Goal: Task Accomplishment & Management: Complete application form

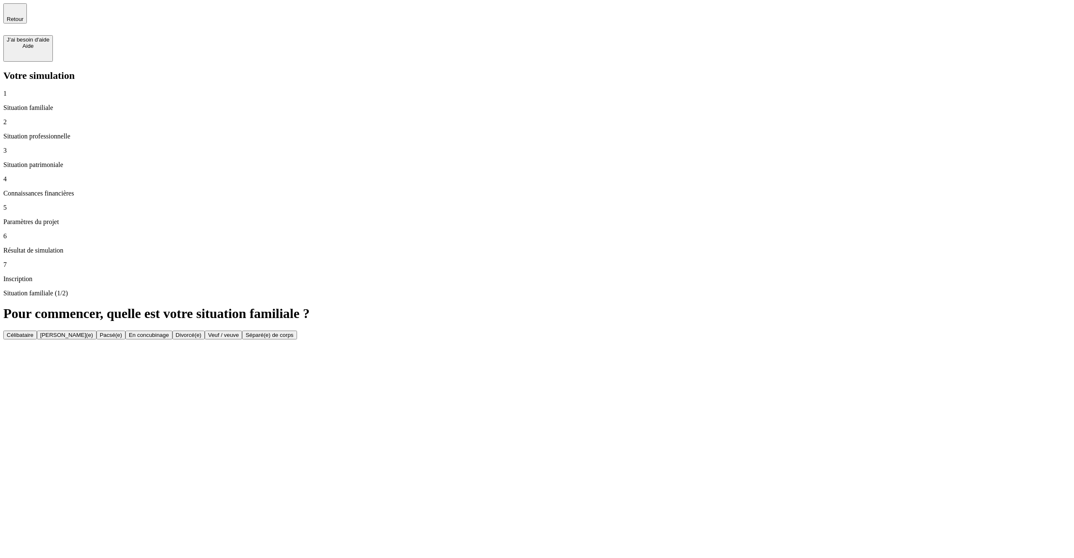
click at [683, 306] on h1 "Pour commencer, quelle est votre situation familiale ?" at bounding box center [536, 314] width 1067 height 16
click at [37, 331] on button "Célibataire" at bounding box center [20, 335] width 34 height 9
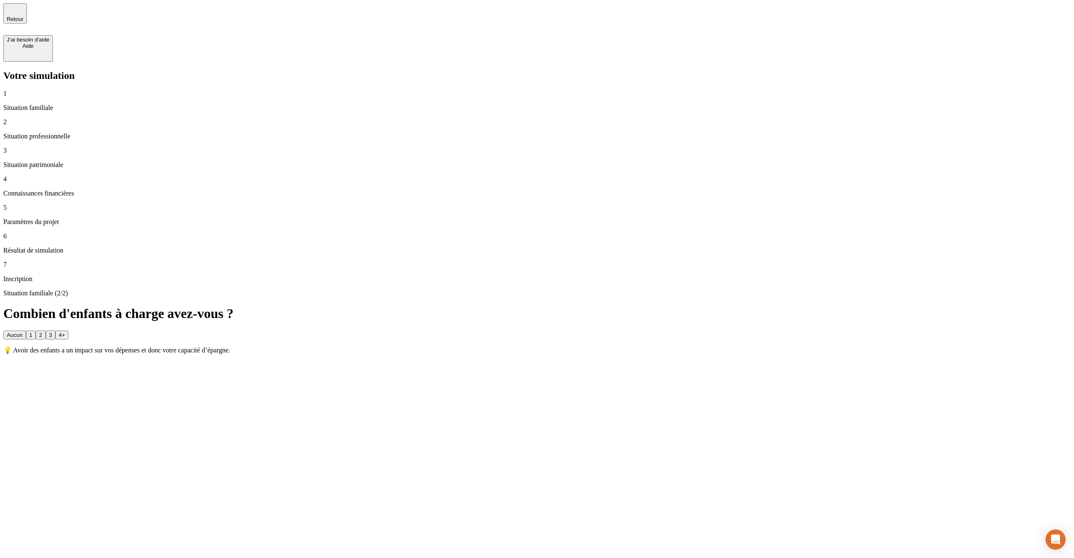
click at [45, 331] on button "2" at bounding box center [41, 335] width 10 height 9
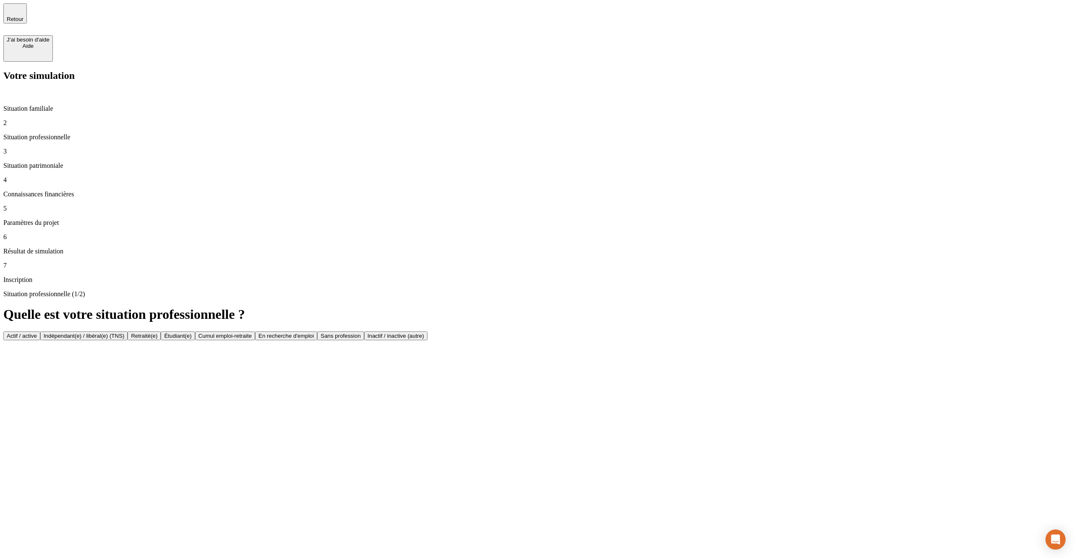
click at [40, 331] on button "Actif / active" at bounding box center [21, 335] width 37 height 9
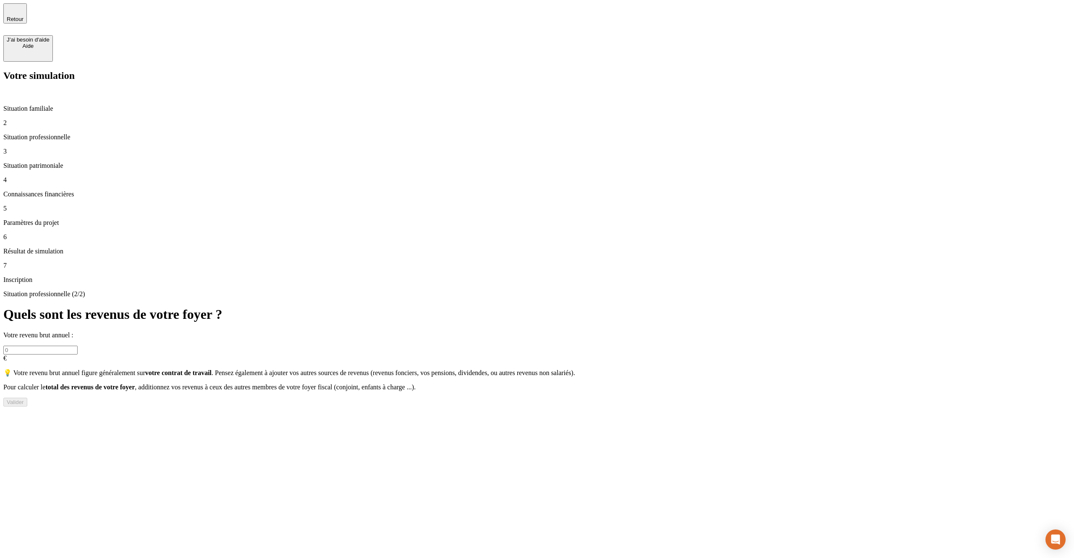
click at [78, 346] on input "text" at bounding box center [40, 350] width 74 height 9
type input "23 232"
click at [27, 398] on button "Valider" at bounding box center [15, 402] width 24 height 9
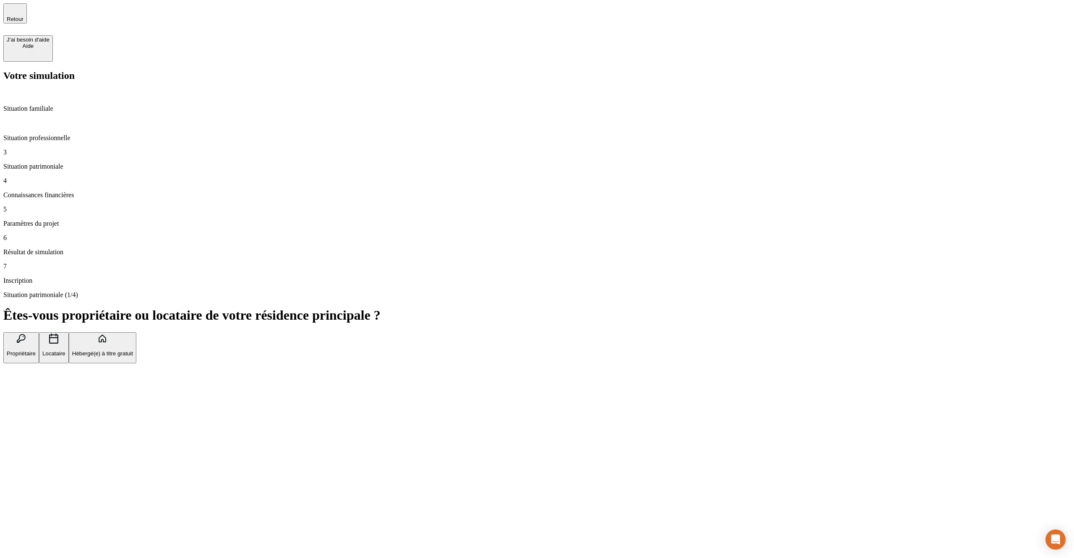
click at [39, 332] on button "Propriétaire" at bounding box center [21, 347] width 36 height 31
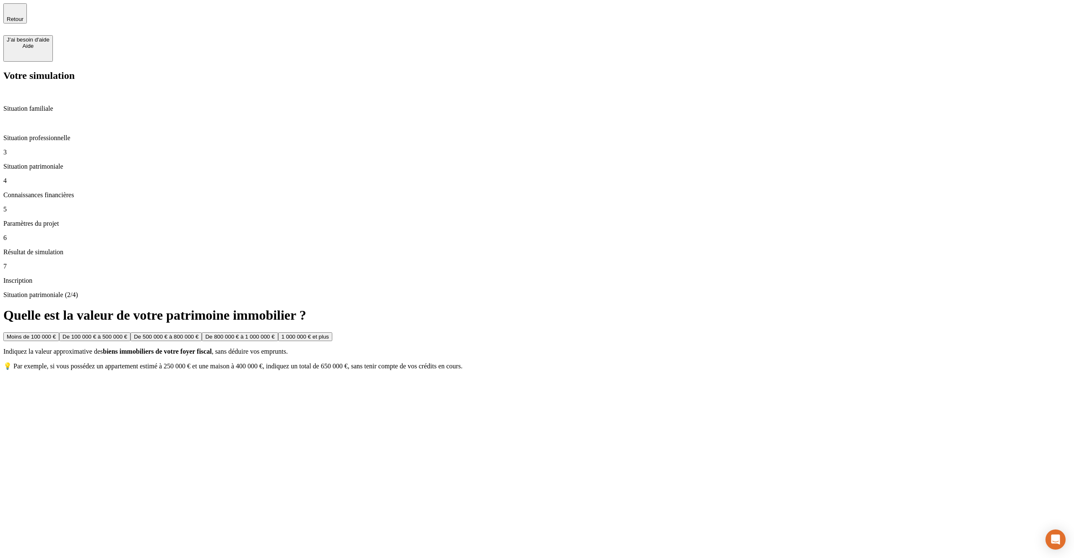
click at [130, 332] on button "De 100 000 € à 500 000 €" at bounding box center [94, 336] width 71 height 9
click at [195, 332] on button "De 100 000 € à 500 000 €" at bounding box center [159, 336] width 71 height 9
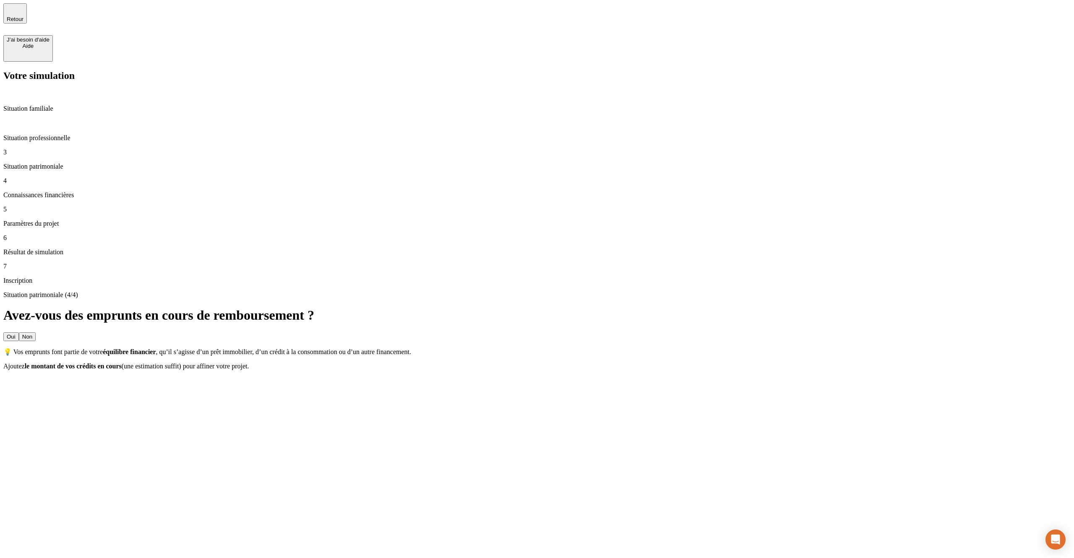
click at [36, 332] on button "Non" at bounding box center [27, 336] width 17 height 9
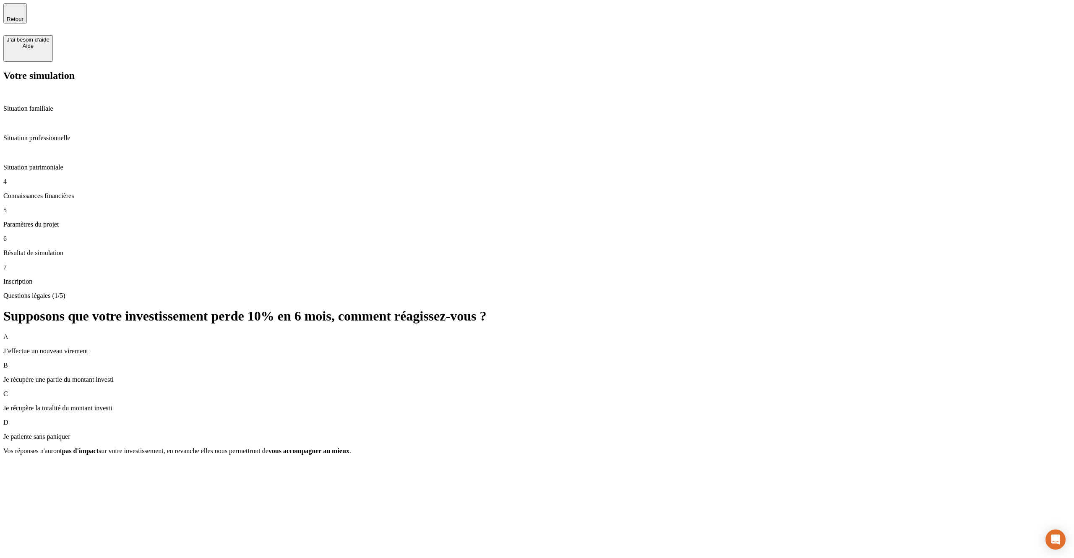
click at [538, 362] on div "B Je récupère une partie du montant investi" at bounding box center [536, 373] width 1067 height 22
click at [1048, 292] on div "Questions légales (1/5) Supposons que votre investissement perde 10% en 6 mois,…" at bounding box center [536, 381] width 1067 height 178
click at [24, 463] on div "Valider" at bounding box center [15, 466] width 17 height 6
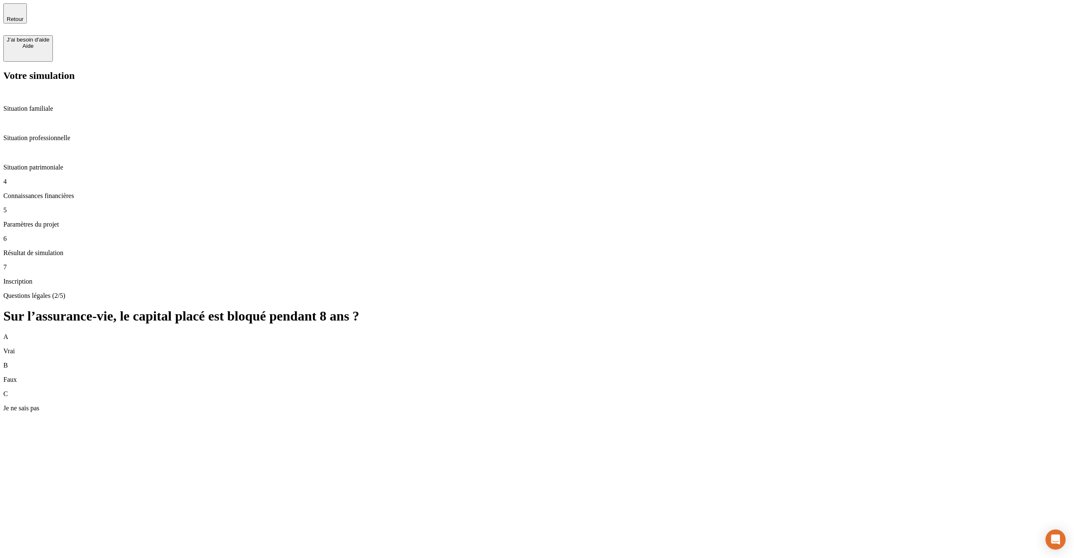
click at [909, 362] on div "B Faux" at bounding box center [536, 373] width 1067 height 22
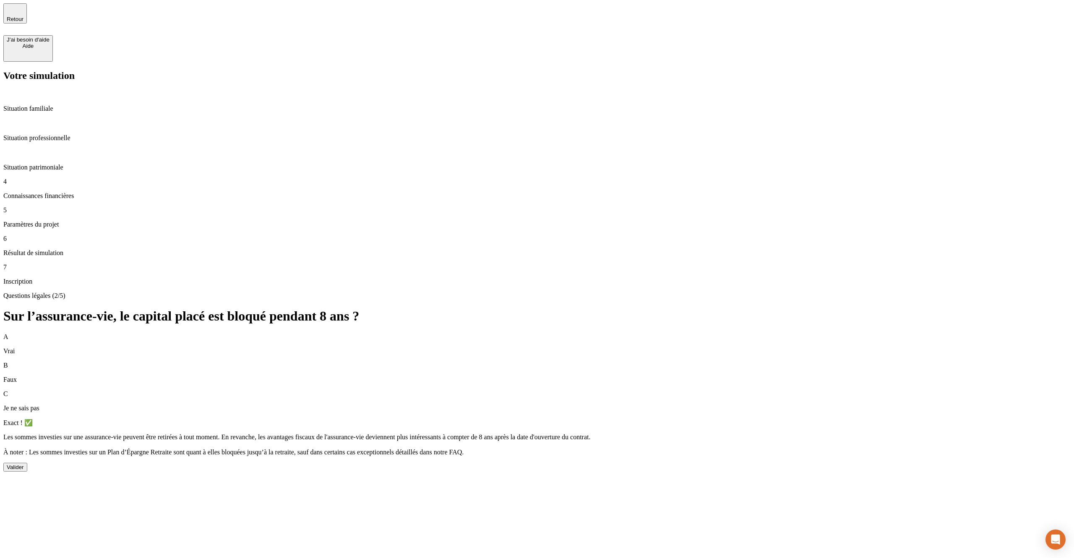
click at [24, 464] on div "Valider" at bounding box center [15, 467] width 17 height 6
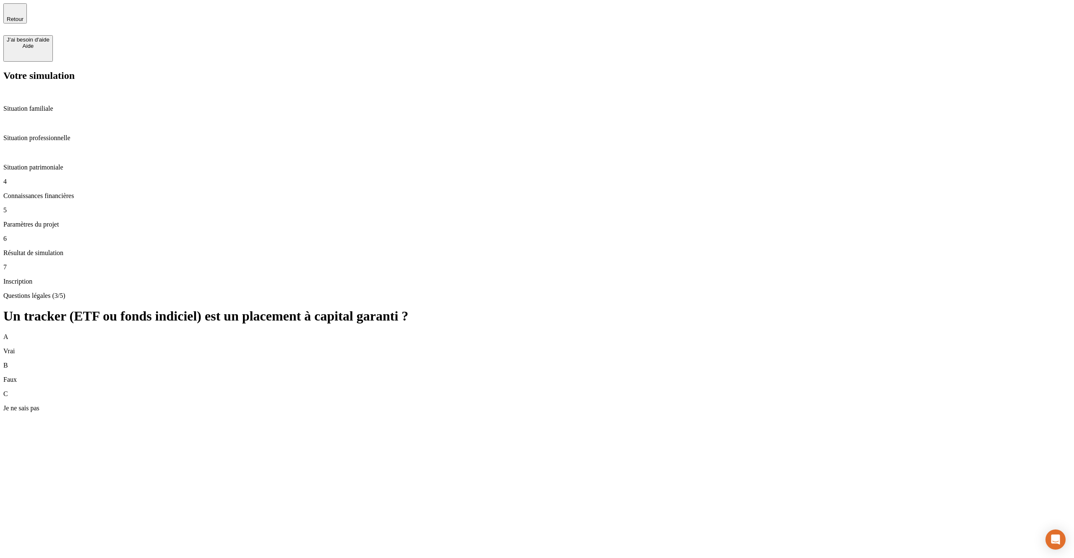
click at [860, 362] on div "B Faux" at bounding box center [536, 373] width 1067 height 22
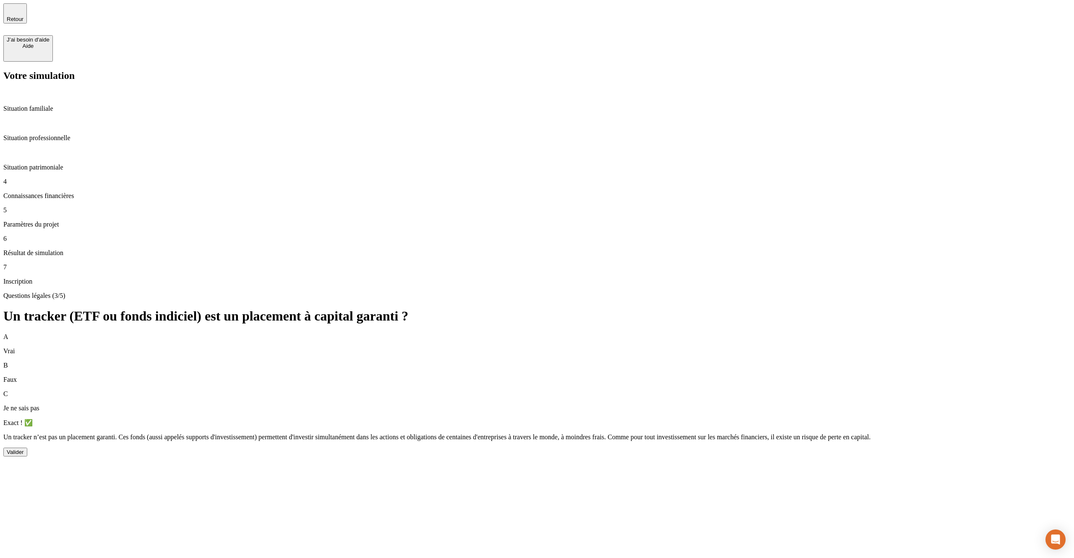
click at [27, 448] on button "Valider" at bounding box center [15, 452] width 24 height 9
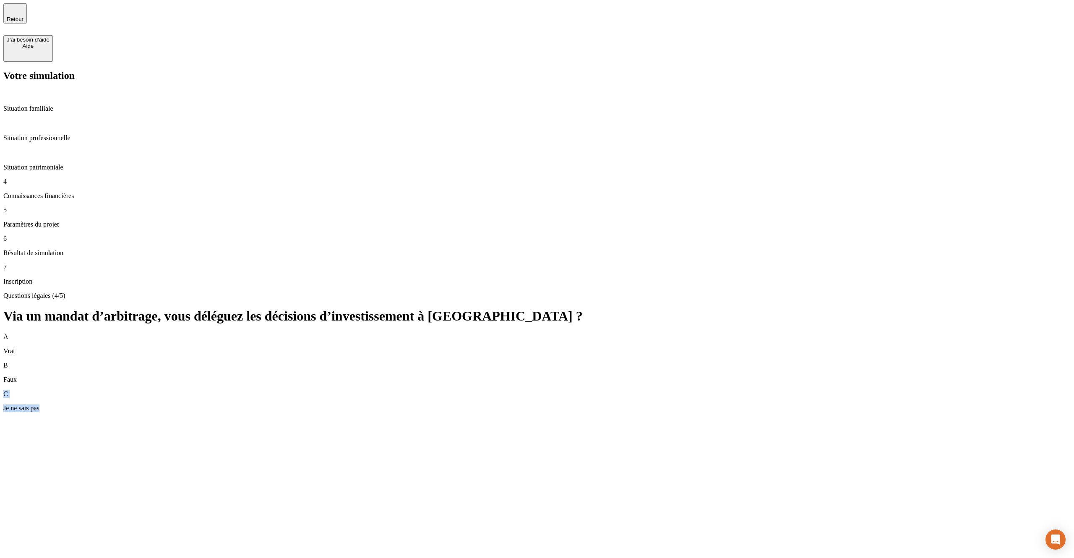
drag, startPoint x: 827, startPoint y: 130, endPoint x: 1006, endPoint y: 238, distance: 208.7
click at [1002, 292] on div "Questions légales (4/5) Via un mandat d’arbitrage, vous déléguez les décisions …" at bounding box center [536, 352] width 1067 height 120
click at [933, 362] on div "B Faux" at bounding box center [536, 373] width 1067 height 22
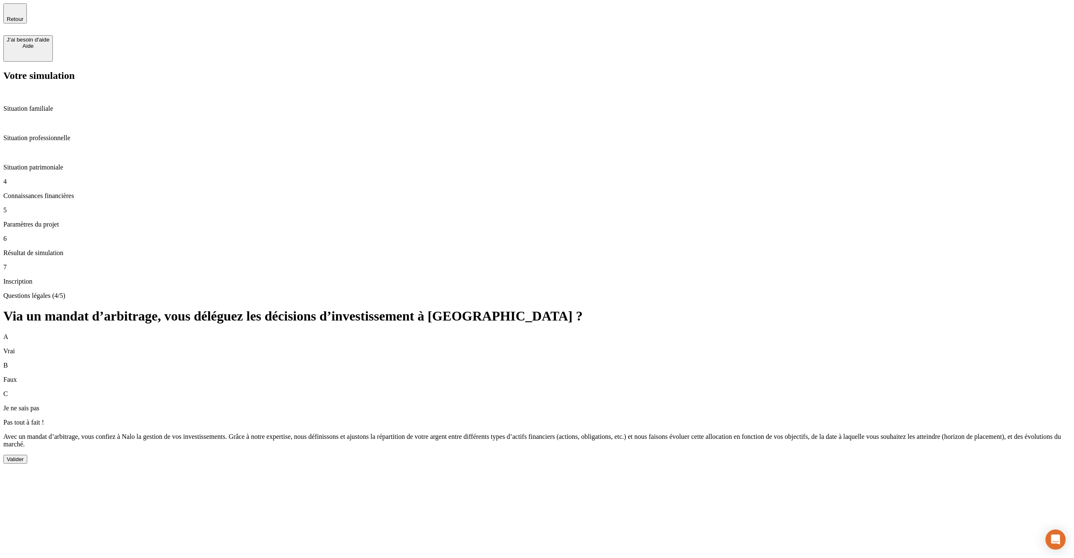
click at [24, 456] on div "Valider" at bounding box center [15, 459] width 17 height 6
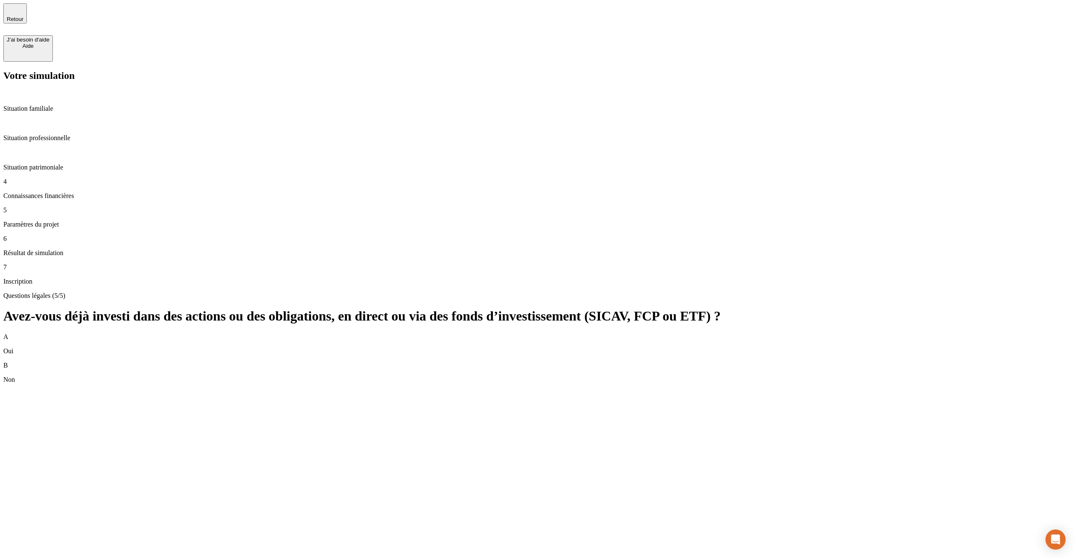
click at [810, 362] on div "B Non" at bounding box center [536, 373] width 1067 height 22
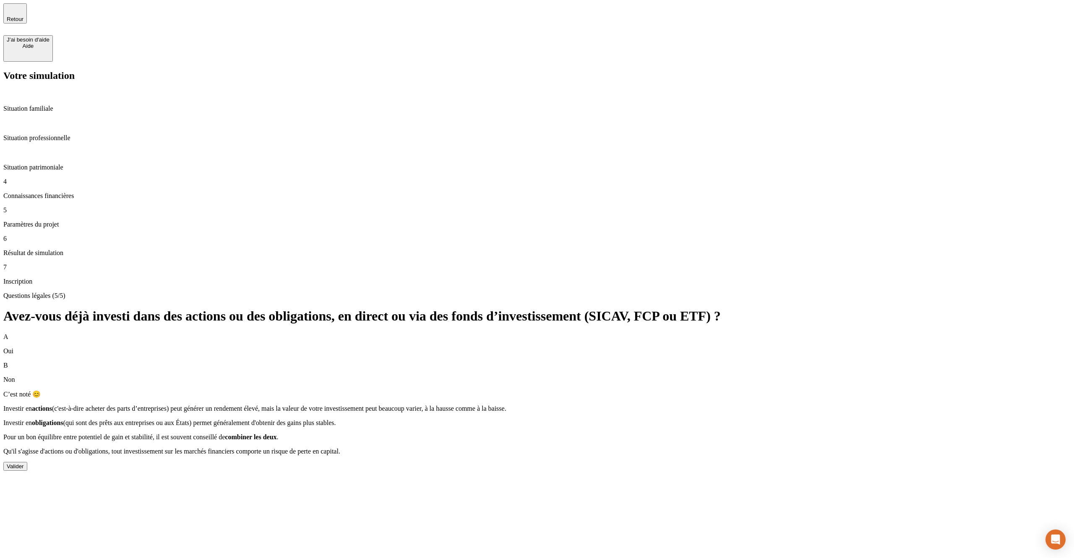
click at [24, 463] on div "Valider" at bounding box center [15, 466] width 17 height 6
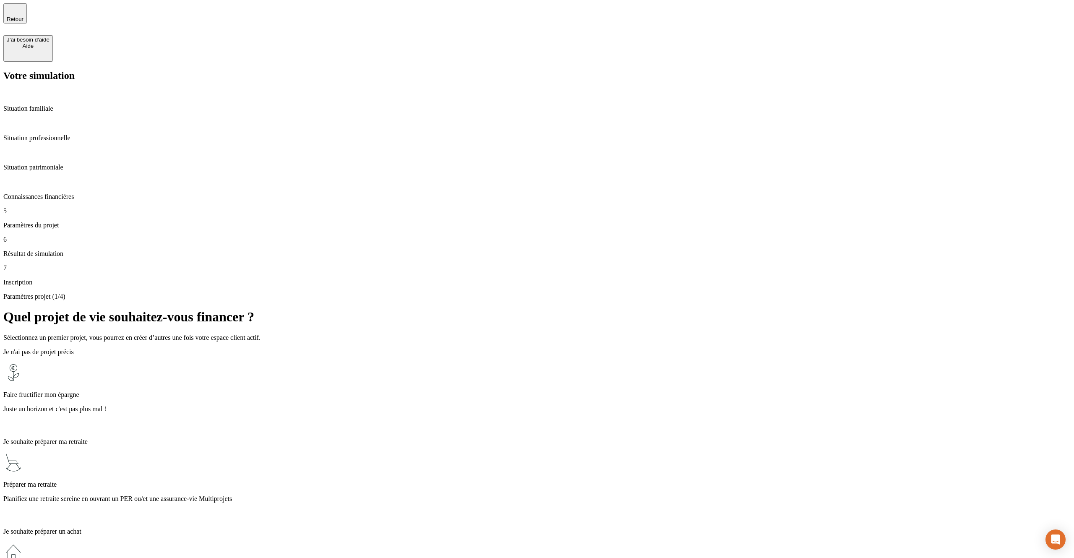
click at [648, 348] on div "Je n'ai pas de projet précis Faire fructifier mon épargne Juste un horizon et c…" at bounding box center [536, 389] width 1067 height 83
click at [672, 362] on div "Faire fructifier mon épargne Juste un horizon et c'est pas plus mal !" at bounding box center [536, 396] width 1067 height 69
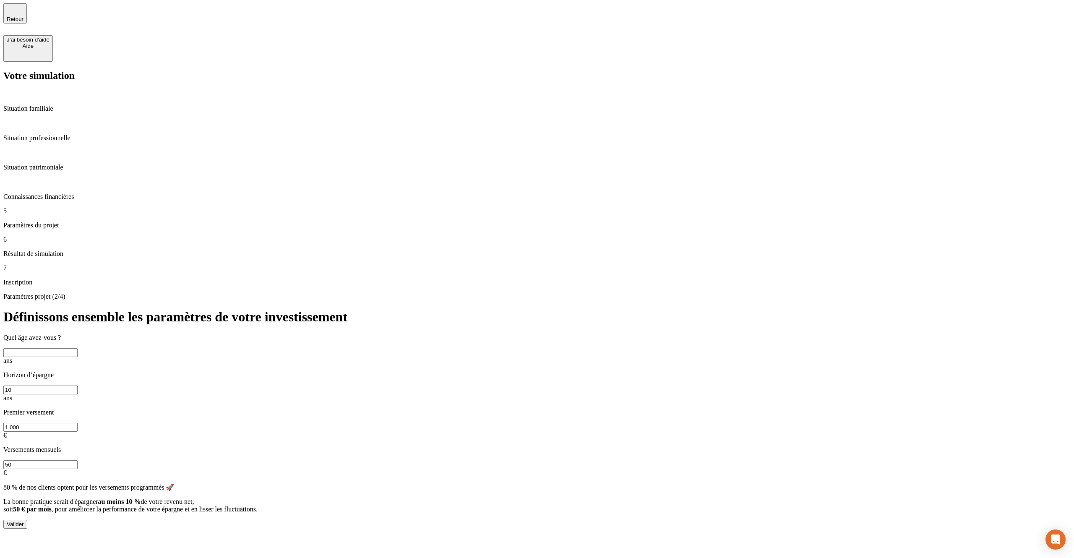
click at [78, 348] on input "text" at bounding box center [40, 352] width 74 height 9
type input "22"
click at [27, 520] on button "Valider" at bounding box center [15, 524] width 24 height 9
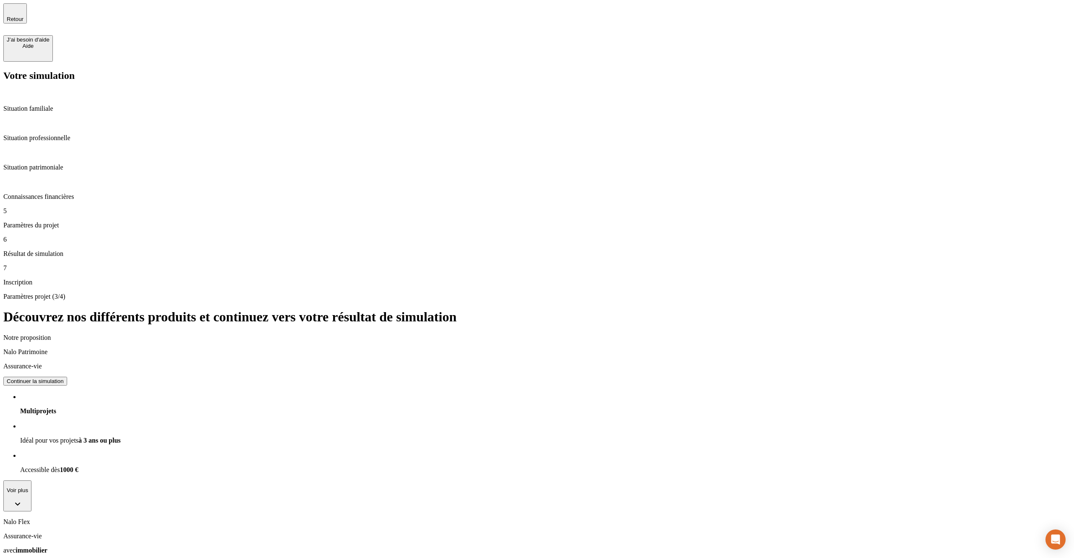
click at [64, 378] on div "Continuer la simulation" at bounding box center [35, 381] width 57 height 6
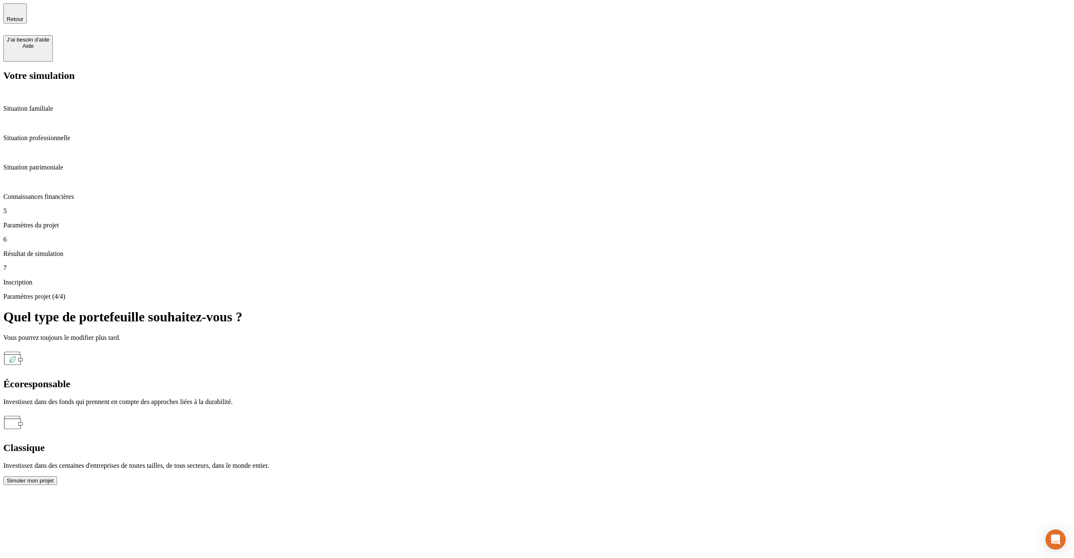
click at [54, 477] on div "Simuler mon projet" at bounding box center [30, 480] width 47 height 6
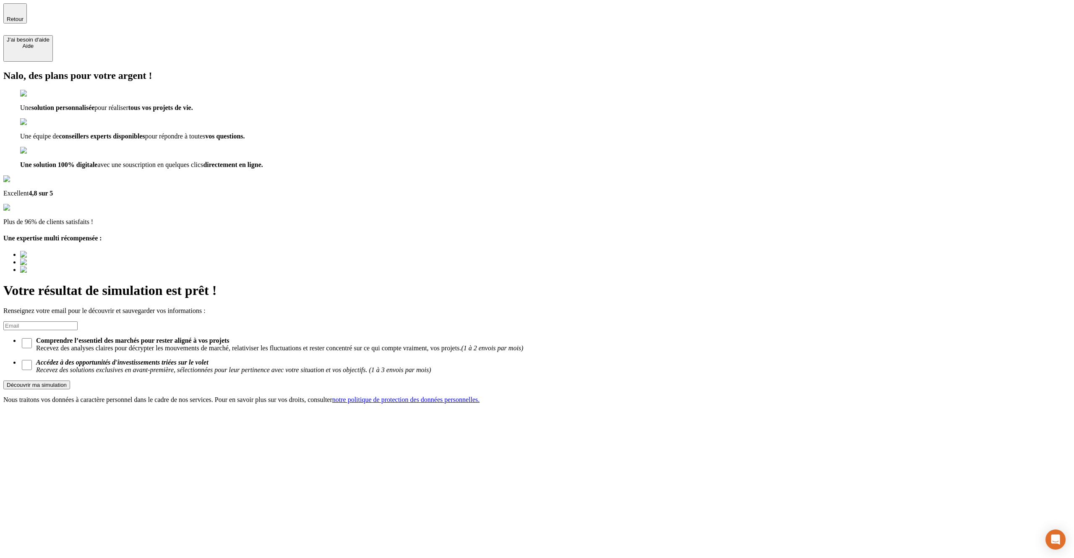
click at [461, 185] on div "Nalo, des plans pour votre argent ! Une solution personnalisée pour réaliser to…" at bounding box center [536, 237] width 1067 height 334
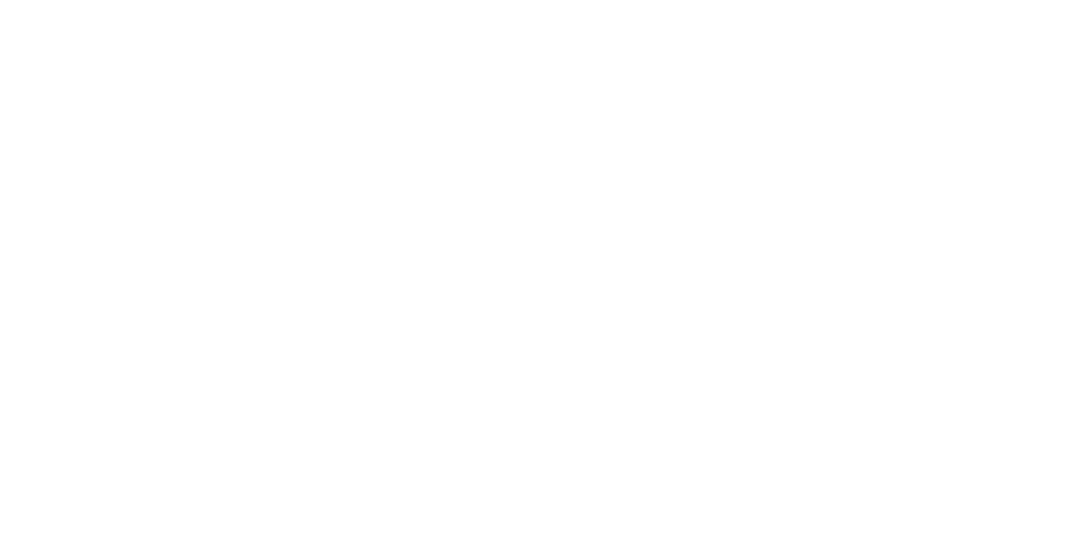
click at [511, 201] on div "Nalo, des plans pour votre argent ! Une solution personnalisée pour réaliser to…" at bounding box center [536, 237] width 1067 height 334
click at [209, 359] on strong "Accédez à des opportunités d'investissements triées sur le volet" at bounding box center [122, 362] width 172 height 7
click at [32, 360] on input "Accédez à des opportunités d'investissements triées sur le volet Recevez des so…" at bounding box center [27, 365] width 10 height 10
click at [209, 359] on strong "Accédez à des opportunités d'investissements triées sur le volet" at bounding box center [122, 362] width 172 height 7
click at [32, 360] on input "Accédez à des opportunités d'investissements triées sur le volet Recevez des so…" at bounding box center [27, 365] width 10 height 10
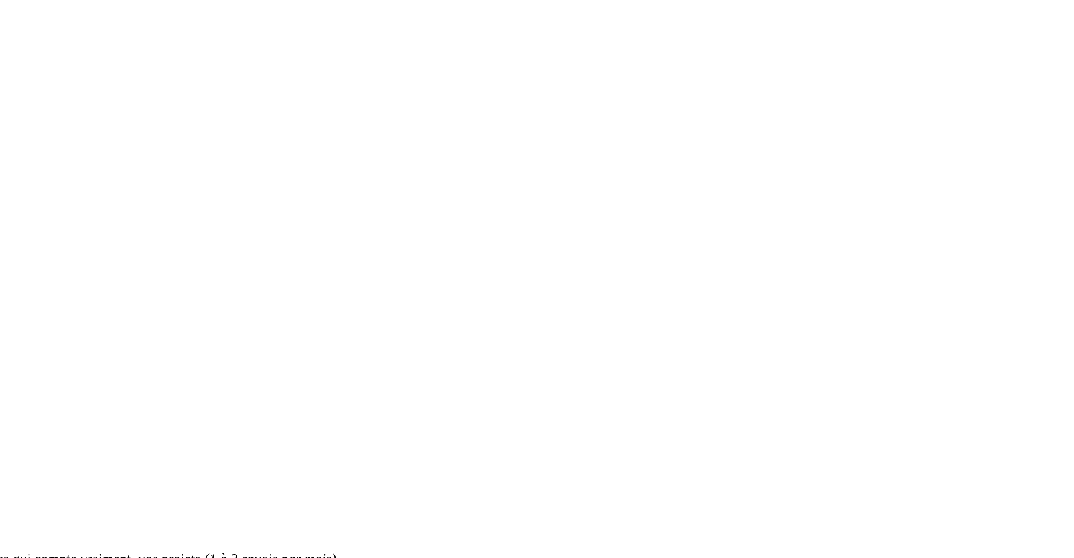
click at [209, 359] on strong "Accédez à des opportunités d'investissements triées sur le volet" at bounding box center [122, 362] width 172 height 7
click at [32, 360] on input "Accédez à des opportunités d'investissements triées sur le volet Recevez des so…" at bounding box center [27, 365] width 10 height 10
checkbox input "true"
click at [229, 337] on strong "Comprendre l’essentiel des marchés pour rester aligné à vos projets" at bounding box center [132, 340] width 193 height 7
click at [32, 338] on input "Comprendre l’essentiel des marchés pour rester aligné à vos projets Recevez des…" at bounding box center [27, 343] width 10 height 10
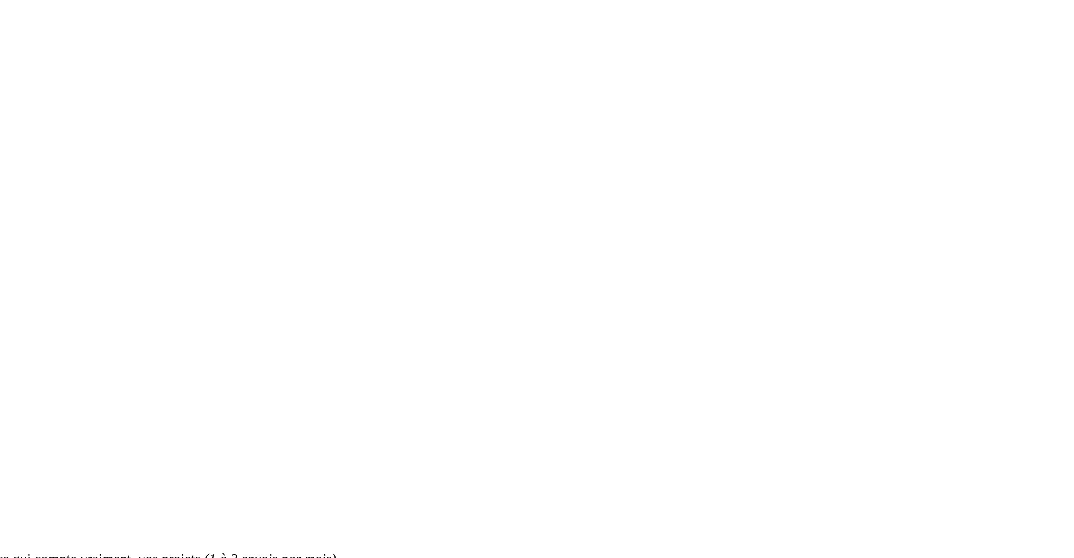
click at [229, 337] on strong "Comprendre l’essentiel des marchés pour rester aligné à vos projets" at bounding box center [132, 340] width 193 height 7
click at [32, 338] on input "Comprendre l’essentiel des marchés pour rester aligné à vos projets Recevez des…" at bounding box center [27, 343] width 10 height 10
click at [229, 337] on strong "Comprendre l’essentiel des marchés pour rester aligné à vos projets" at bounding box center [132, 340] width 193 height 7
click at [32, 338] on input "Comprendre l’essentiel des marchés pour rester aligné à vos projets Recevez des…" at bounding box center [27, 343] width 10 height 10
click at [592, 337] on span "Comprendre l’essentiel des marchés pour rester aligné à vos projets Recevez des…" at bounding box center [550, 344] width 1042 height 15
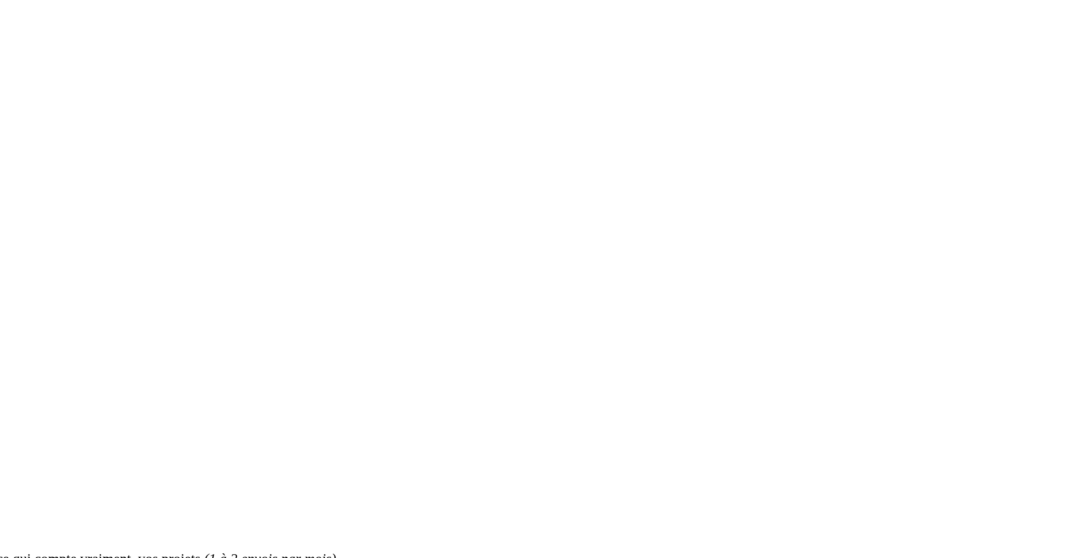
click at [32, 338] on input "Comprendre l’essentiel des marchés pour rester aligné à vos projets Recevez des…" at bounding box center [27, 343] width 10 height 10
checkbox input "false"
click at [209, 359] on strong "Accédez à des opportunités d'investissements triées sur le volet" at bounding box center [122, 362] width 172 height 7
click at [32, 360] on input "Accédez à des opportunités d'investissements triées sur le volet Recevez des so…" at bounding box center [27, 365] width 10 height 10
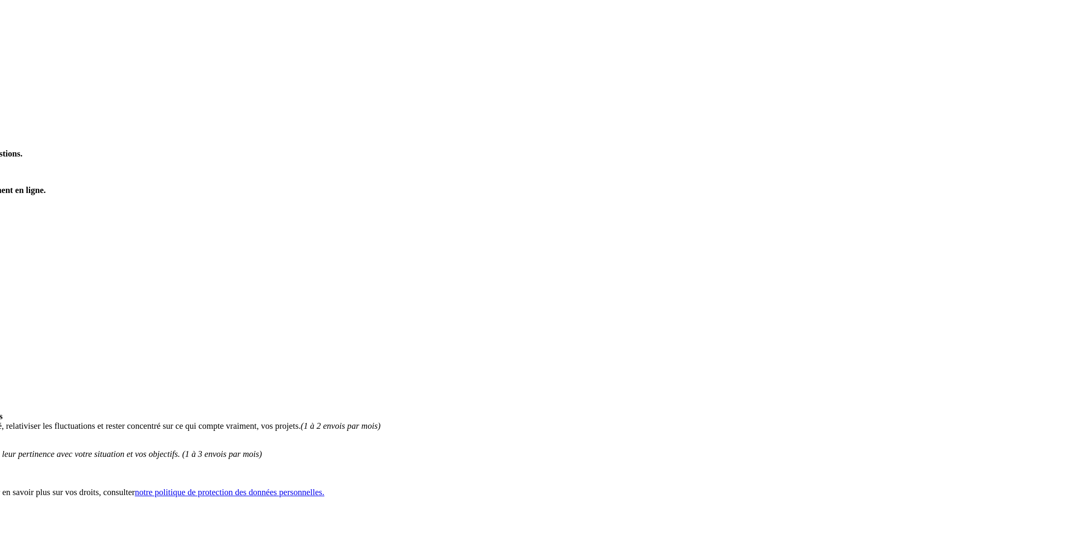
click at [431, 359] on em "Recevez des solutions exclusives en avant-première, sélectionnées pour leur per…" at bounding box center [233, 366] width 395 height 15
click at [32, 360] on input "Accédez à des opportunités d'investissements triées sur le volet Recevez des so…" at bounding box center [27, 365] width 10 height 10
click at [431, 359] on em "Recevez des solutions exclusives en avant-première, sélectionnées pour leur per…" at bounding box center [233, 366] width 395 height 15
click at [32, 360] on input "Accédez à des opportunités d'investissements triées sur le volet Recevez des so…" at bounding box center [27, 365] width 10 height 10
checkbox input "false"
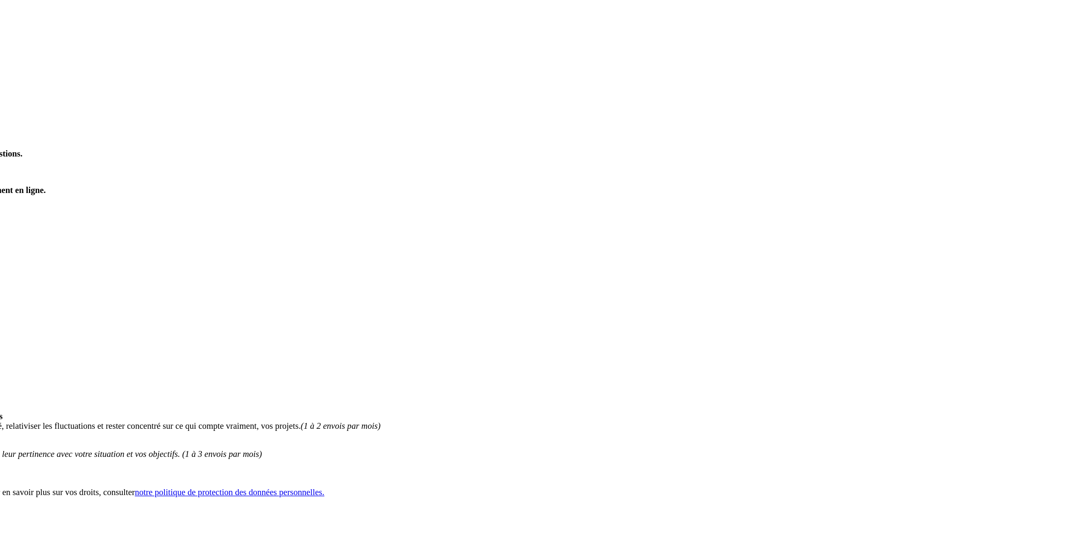
click at [611, 337] on span "Comprendre l’essentiel des marchés pour rester aligné à vos projets Recevez des…" at bounding box center [550, 344] width 1042 height 15
click at [32, 338] on input "Comprendre l’essentiel des marchés pour rester aligné à vos projets Recevez des…" at bounding box center [27, 343] width 10 height 10
drag, startPoint x: 760, startPoint y: 149, endPoint x: 559, endPoint y: 141, distance: 201.5
click at [558, 337] on span "Comprendre l’essentiel des marchés pour rester aligné à vos projets Recevez des…" at bounding box center [550, 344] width 1042 height 15
click at [32, 338] on input "Comprendre l’essentiel des marchés pour rester aligné à vos projets Recevez des…" at bounding box center [27, 343] width 10 height 10
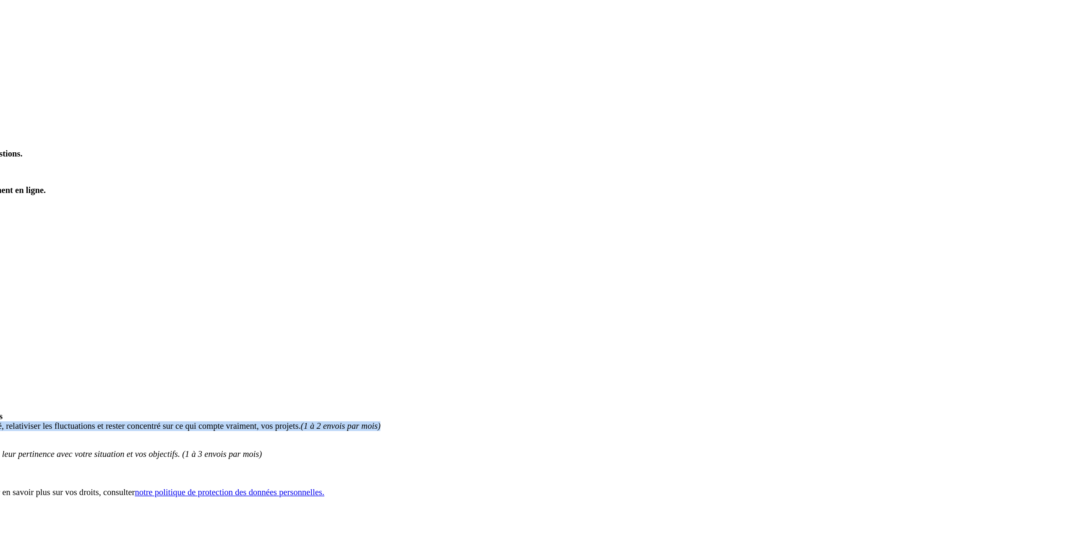
click at [32, 338] on input "Comprendre l’essentiel des marchés pour rester aligné à vos projets Recevez des…" at bounding box center [27, 343] width 10 height 10
click at [542, 283] on div "Votre résultat de simulation est prêt ! Renseignez votre email pour le découvri…" at bounding box center [536, 343] width 1067 height 121
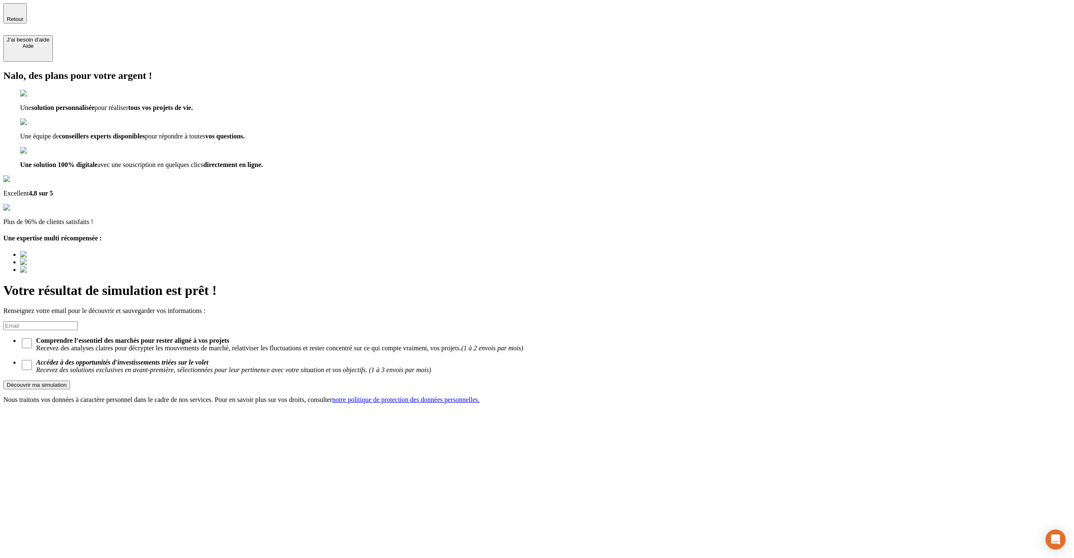
click at [358, 203] on div "Nalo, des plans pour votre argent ! Une solution personnalisée pour réaliser to…" at bounding box center [536, 237] width 1067 height 334
click at [229, 337] on strong "Comprendre l’essentiel des marchés pour rester aligné à vos projets" at bounding box center [132, 340] width 193 height 7
click at [32, 338] on input "Comprendre l’essentiel des marchés pour rester aligné à vos projets Recevez des…" at bounding box center [27, 343] width 10 height 10
click at [229, 337] on strong "Comprendre l’essentiel des marchés pour rester aligné à vos projets" at bounding box center [132, 340] width 193 height 7
click at [32, 338] on input "Comprendre l’essentiel des marchés pour rester aligné à vos projets Recevez des…" at bounding box center [27, 343] width 10 height 10
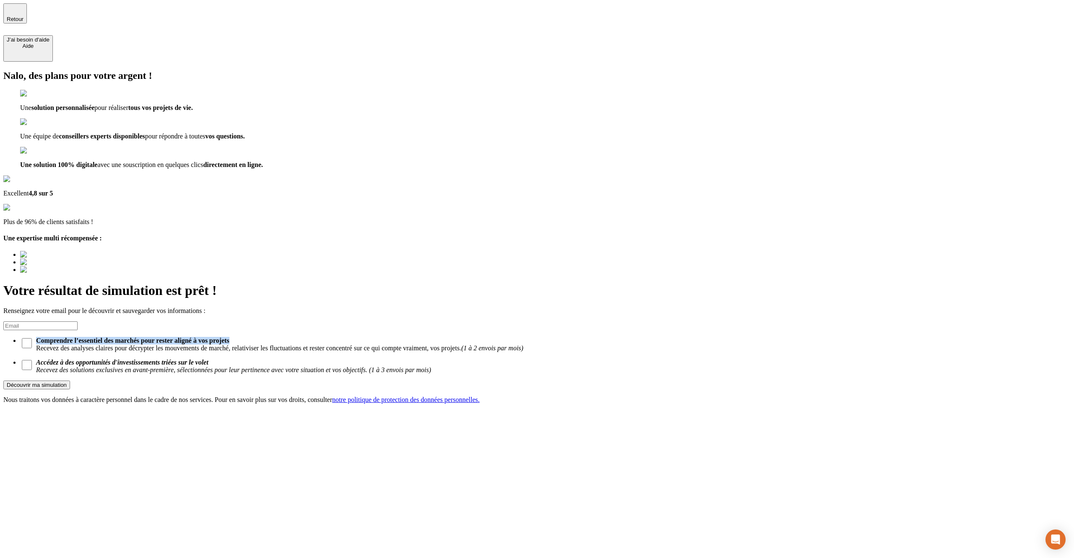
click at [229, 337] on strong "Comprendre l’essentiel des marchés pour rester aligné à vos projets" at bounding box center [132, 340] width 193 height 7
click at [32, 338] on input "Comprendre l’essentiel des marchés pour rester aligné à vos projets Recevez des…" at bounding box center [27, 343] width 10 height 10
click at [229, 337] on strong "Comprendre l’essentiel des marchés pour rester aligné à vos projets" at bounding box center [132, 340] width 193 height 7
click at [32, 338] on input "Comprendre l’essentiel des marchés pour rester aligné à vos projets Recevez des…" at bounding box center [27, 343] width 10 height 10
checkbox input "false"
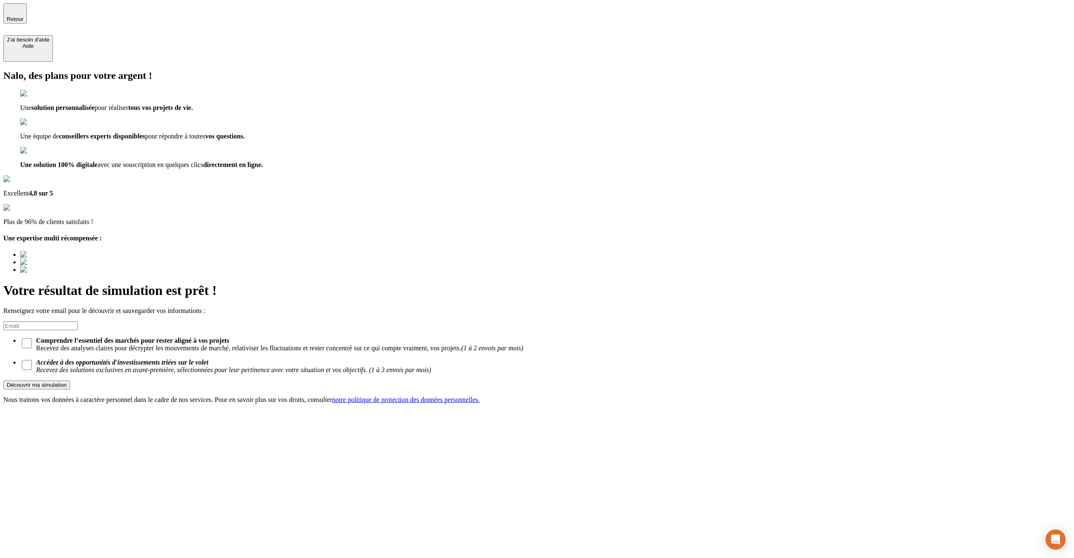
click at [209, 359] on strong "Accédez à des opportunités d'investissements triées sur le volet" at bounding box center [122, 362] width 172 height 7
click at [32, 360] on input "Accédez à des opportunités d'investissements triées sur le volet Recevez des so…" at bounding box center [27, 365] width 10 height 10
click at [209, 359] on strong "Accédez à des opportunités d'investissements triées sur le volet" at bounding box center [122, 362] width 172 height 7
click at [32, 360] on input "Accédez à des opportunités d'investissements triées sur le volet Recevez des so…" at bounding box center [27, 365] width 10 height 10
click at [209, 359] on strong "Accédez à des opportunités d'investissements triées sur le volet" at bounding box center [122, 362] width 172 height 7
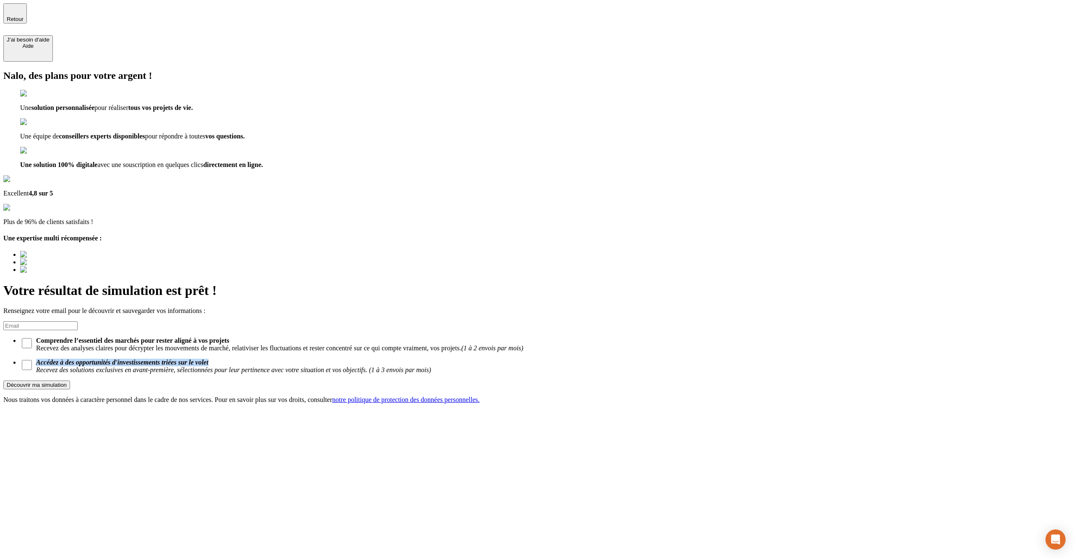
click at [32, 360] on input "Accédez à des opportunités d'investissements triées sur le volet Recevez des so…" at bounding box center [27, 365] width 10 height 10
click at [209, 359] on strong "Accédez à des opportunités d'investissements triées sur le volet" at bounding box center [122, 362] width 172 height 7
click at [32, 360] on input "Accédez à des opportunités d'investissements triées sur le volet Recevez des so…" at bounding box center [27, 365] width 10 height 10
checkbox input "false"
click at [478, 380] on div "Nalo, des plans pour votre argent ! Une solution personnalisée pour réaliser to…" at bounding box center [536, 237] width 1067 height 334
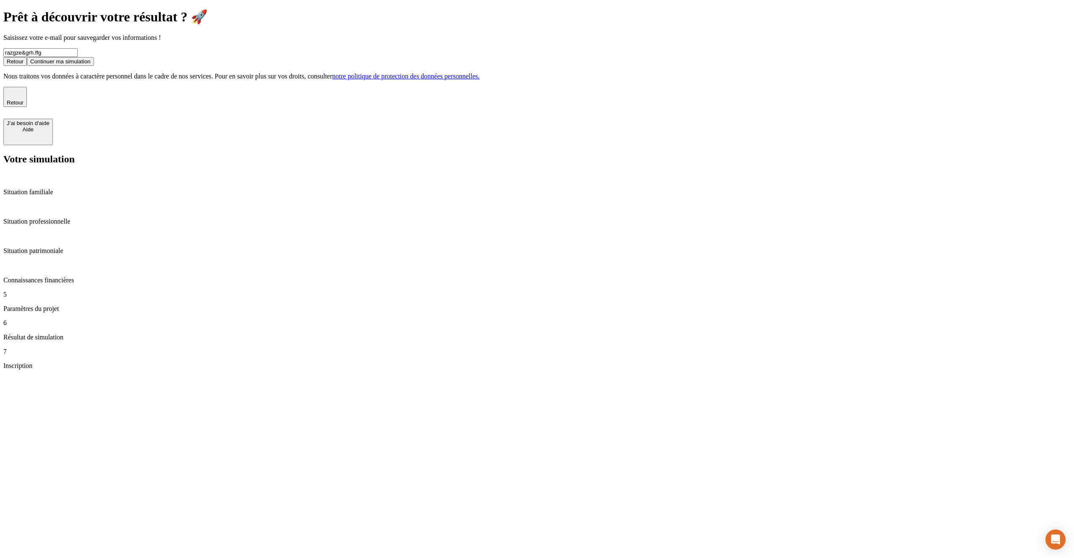
click at [78, 57] on input "razgze&grh.ffg" at bounding box center [40, 52] width 74 height 9
type input "razgze@grh.ffg"
click at [27, 57] on button "Continuer ma simulation" at bounding box center [60, 61] width 67 height 9
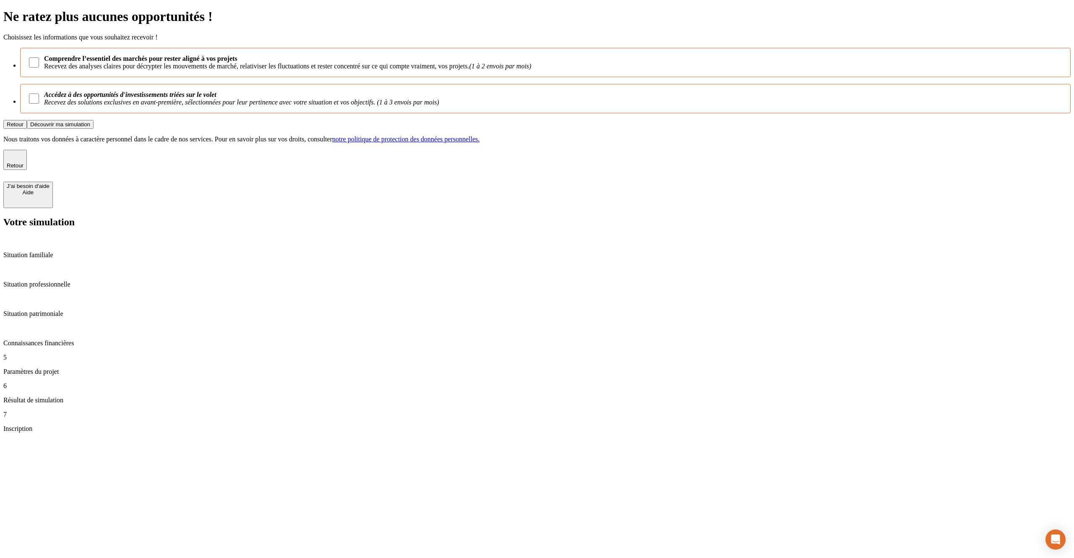
click at [428, 129] on div "Retour Découvrir ma simulation" at bounding box center [536, 124] width 1067 height 9
click at [641, 129] on div "Retour Découvrir ma simulation" at bounding box center [536, 124] width 1067 height 9
click at [675, 129] on div "Retour Découvrir ma simulation" at bounding box center [536, 124] width 1067 height 9
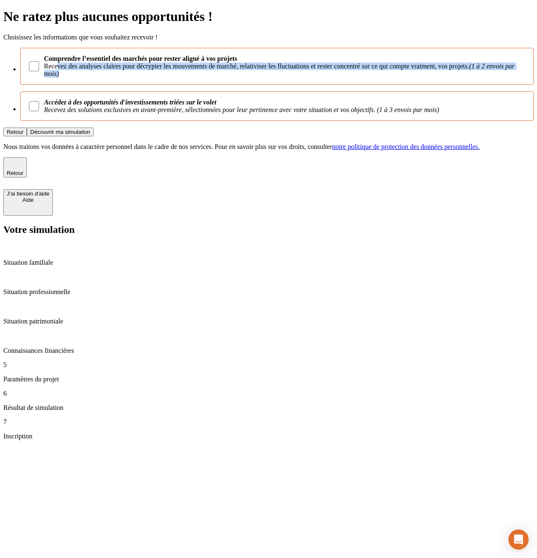
drag, startPoint x: 225, startPoint y: 222, endPoint x: 225, endPoint y: 268, distance: 47.0
click at [225, 85] on label "Comprendre l’essentiel des marchés pour rester aligné à vos projets Recevez des…" at bounding box center [276, 66] width 513 height 37
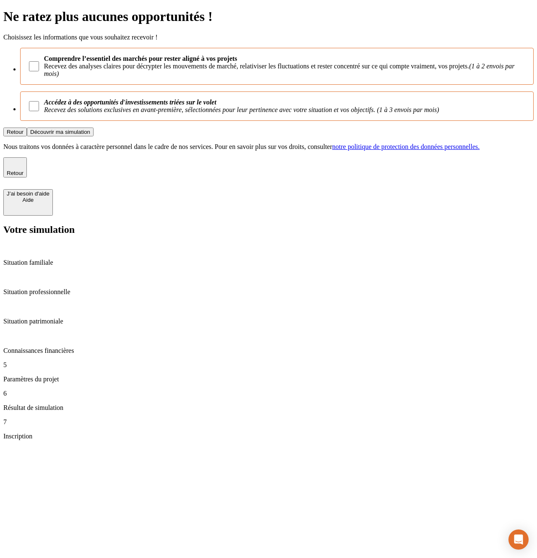
click at [233, 121] on div "Comprendre l’essentiel des marchés pour rester aligné à vos projets Recevez des…" at bounding box center [268, 84] width 530 height 73
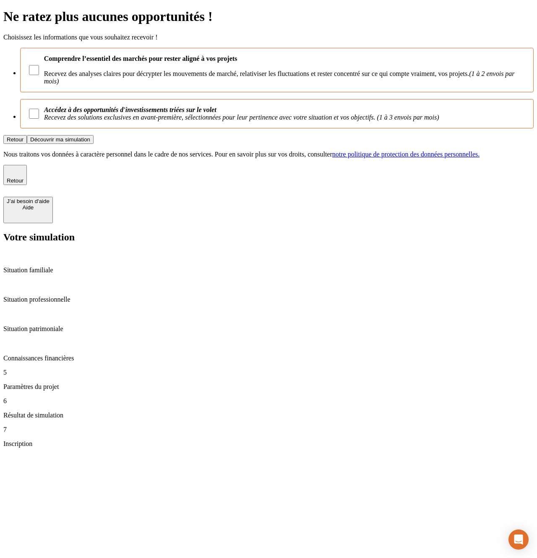
click at [409, 9] on div at bounding box center [268, 9] width 530 height 0
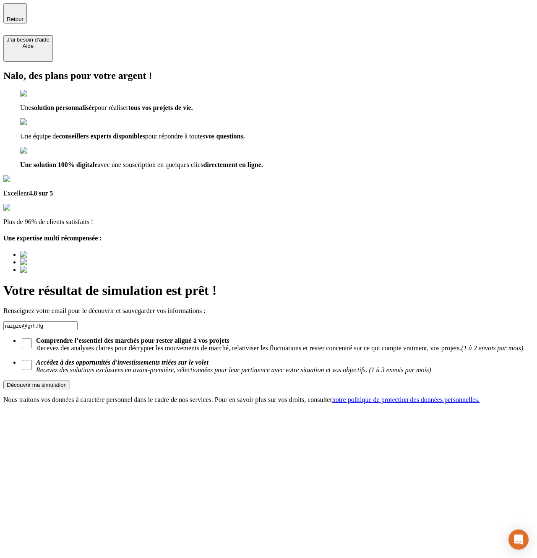
click at [257, 203] on div "Nalo, des plans pour votre argent ! Une solution personnalisée pour réaliser to…" at bounding box center [268, 171] width 530 height 203
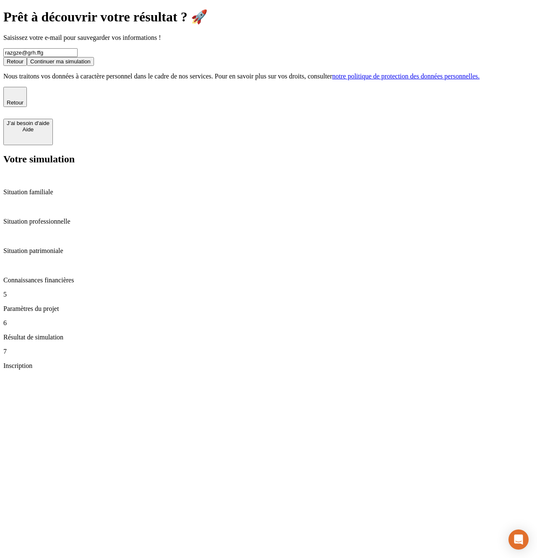
click at [94, 66] on button "Continuer ma simulation" at bounding box center [60, 61] width 67 height 9
